Goal: Find specific page/section: Find specific page/section

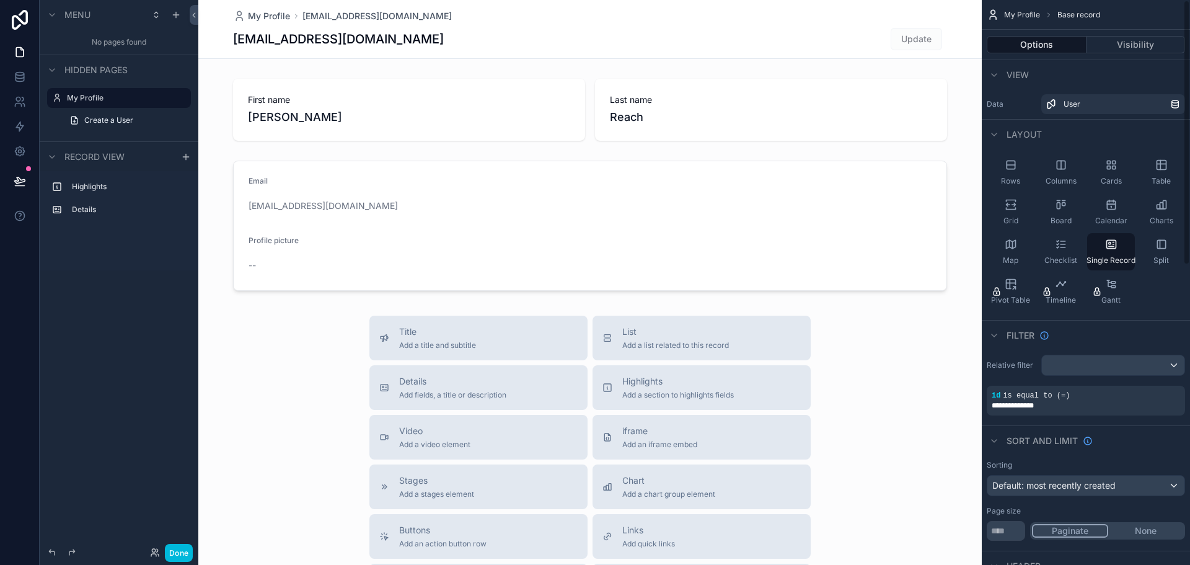
click at [584, 268] on div "scrollable content" at bounding box center [589, 428] width 783 height 856
click at [17, 76] on icon at bounding box center [19, 74] width 8 height 3
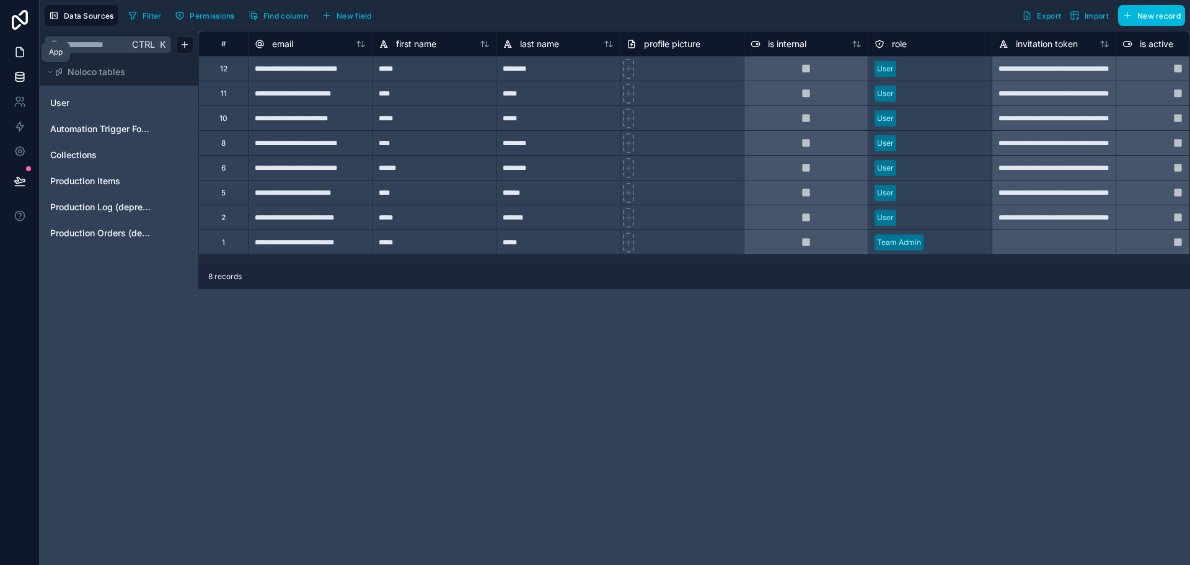
click at [20, 50] on icon at bounding box center [20, 52] width 12 height 12
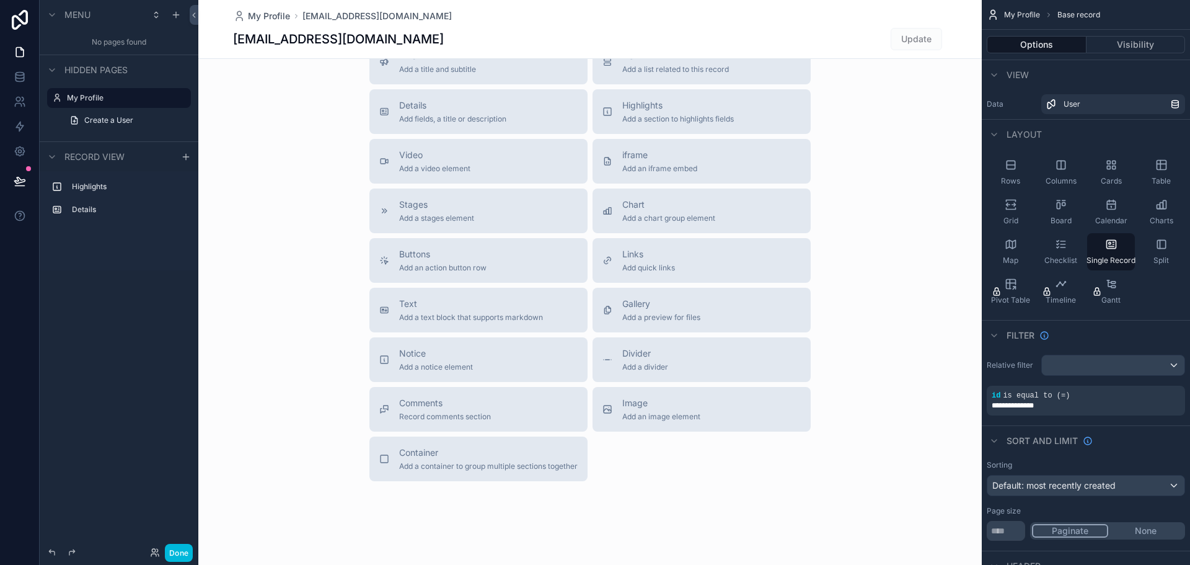
scroll to position [291, 0]
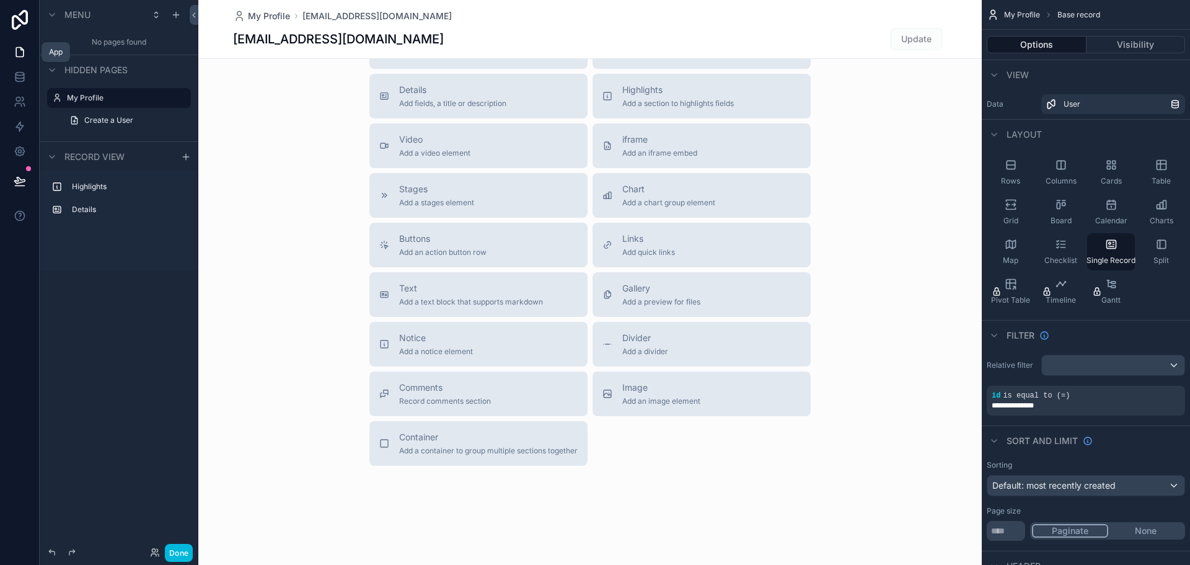
click at [21, 48] on icon at bounding box center [20, 52] width 12 height 12
click at [9, 49] on link at bounding box center [19, 52] width 39 height 25
click at [20, 20] on icon at bounding box center [20, 20] width 16 height 20
